Goal: Navigation & Orientation: Find specific page/section

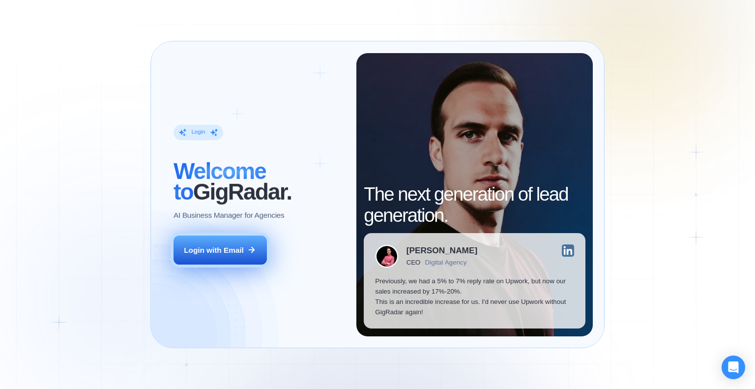
click at [202, 245] on div "Login with Email" at bounding box center [214, 250] width 60 height 10
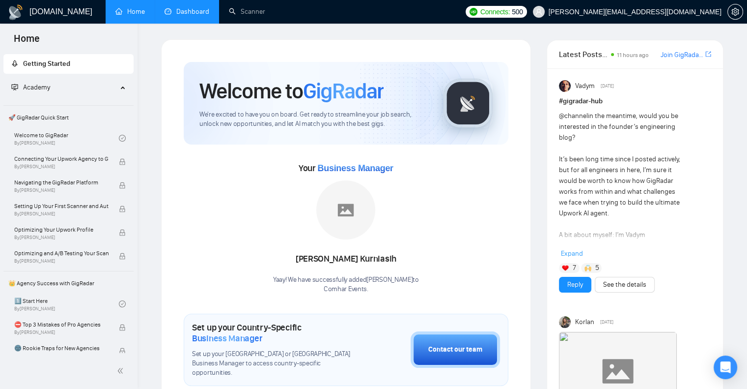
click at [174, 11] on link "Dashboard" at bounding box center [187, 11] width 45 height 8
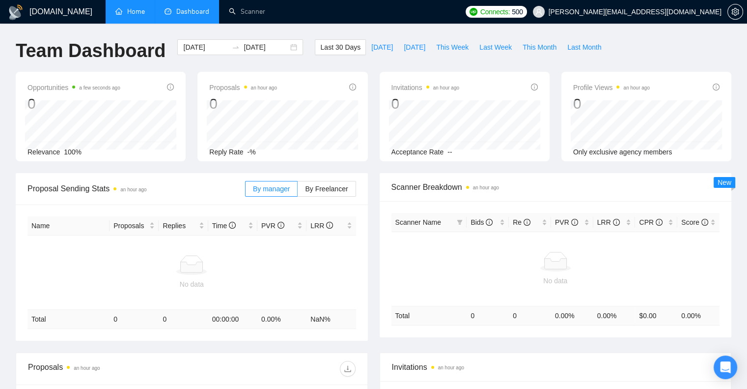
click at [122, 8] on link "Home" at bounding box center [129, 11] width 29 height 8
